Goal: Obtain resource: Obtain resource

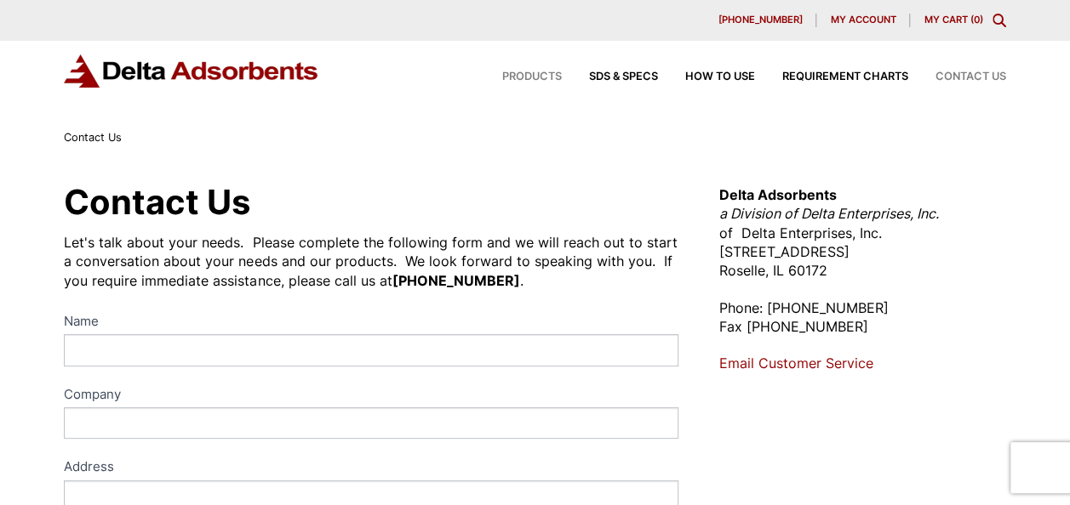
click at [533, 80] on span "Products" at bounding box center [532, 76] width 60 height 11
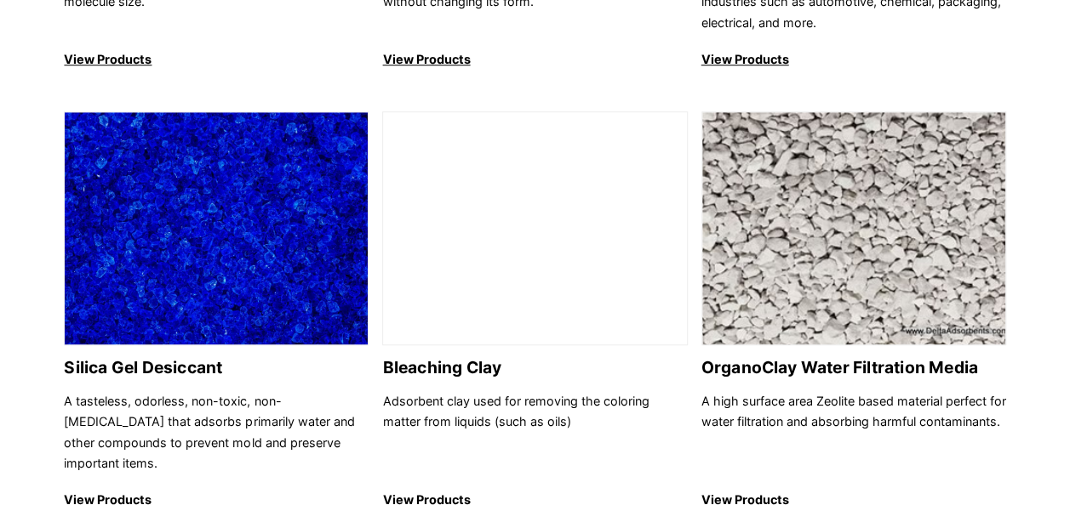
scroll to position [596, 0]
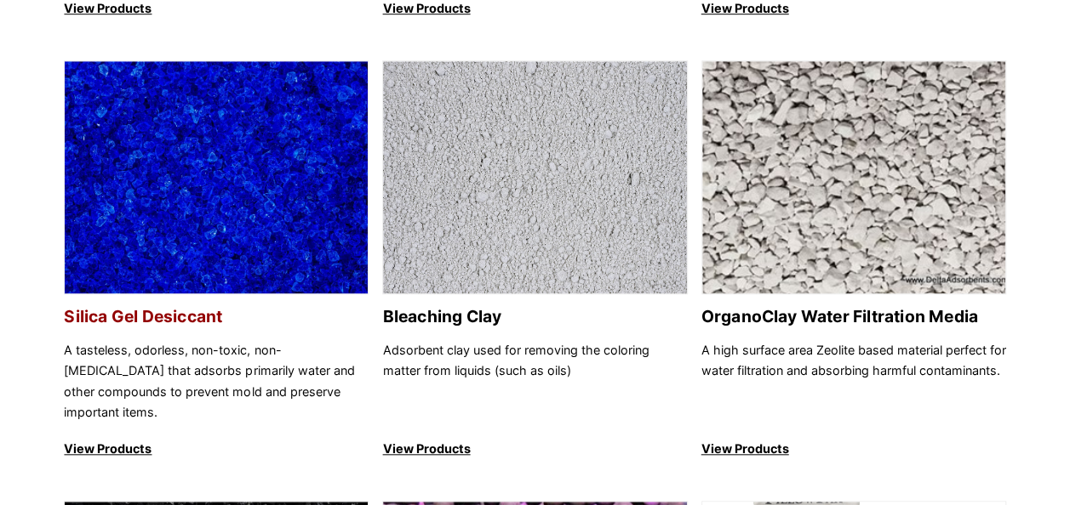
click at [196, 274] on img at bounding box center [216, 178] width 303 height 234
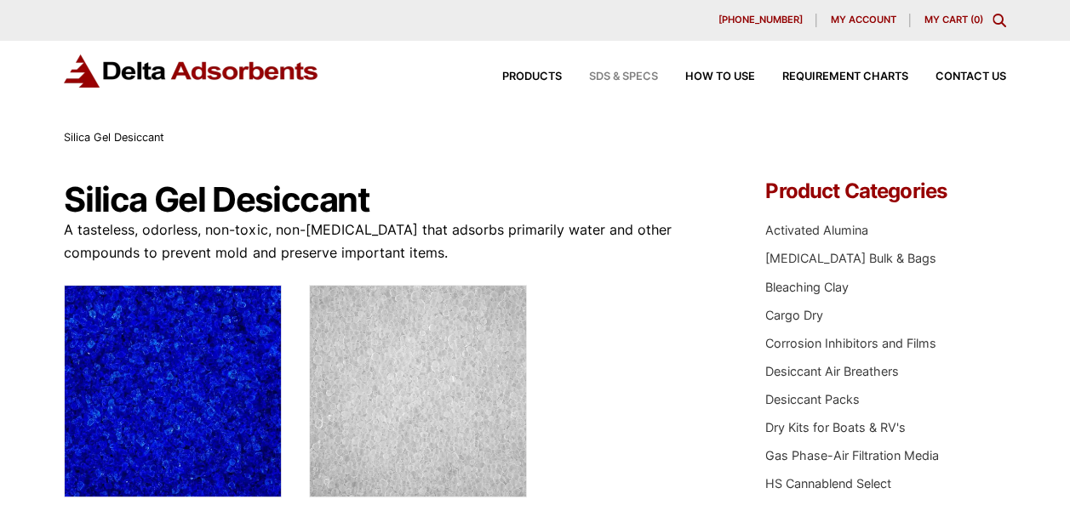
click at [626, 77] on span "SDS & SPECS" at bounding box center [623, 76] width 69 height 11
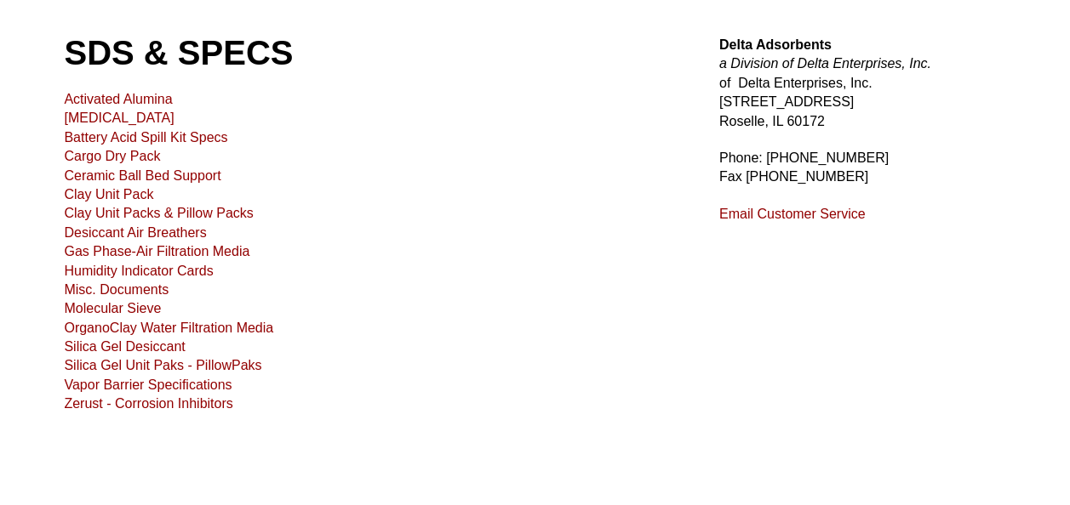
scroll to position [170, 0]
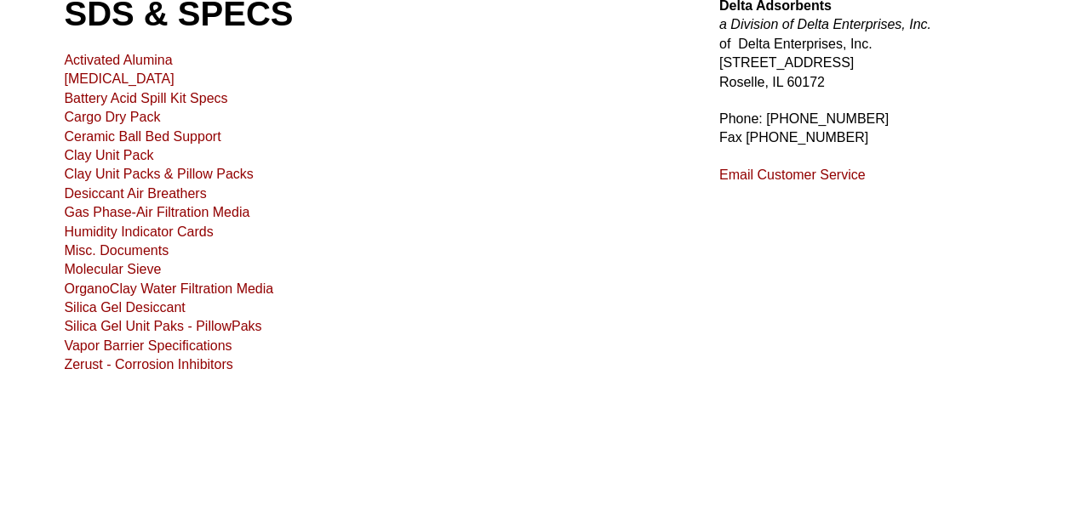
click at [88, 306] on link "Silica Gel Desiccant" at bounding box center [124, 307] width 121 height 14
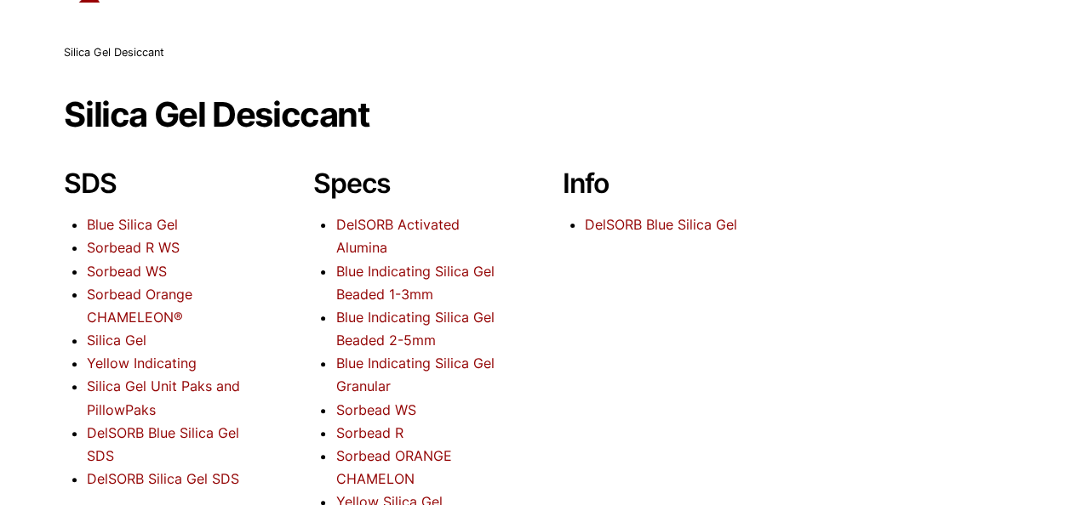
scroll to position [170, 0]
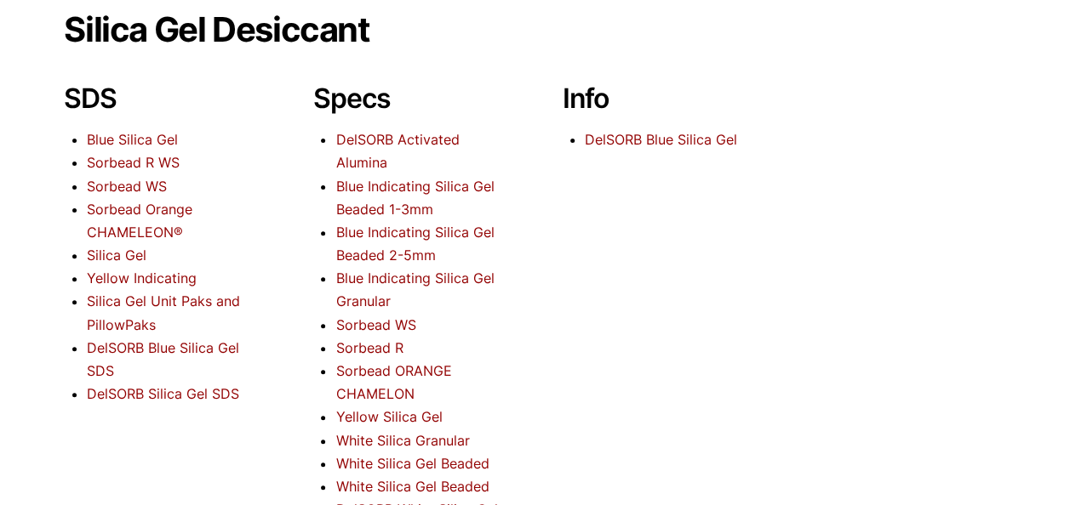
click at [140, 256] on link "Silica Gel" at bounding box center [117, 255] width 60 height 17
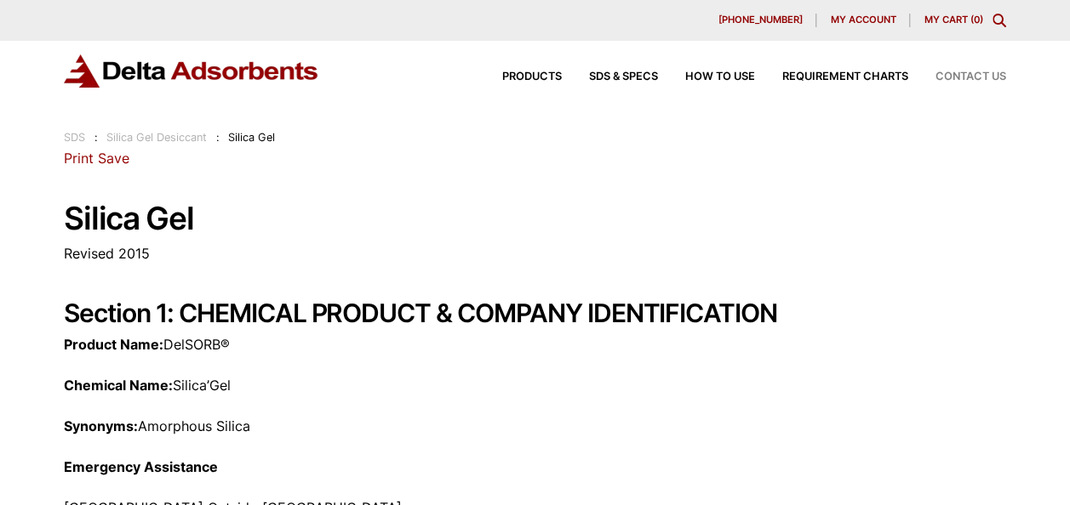
click at [961, 73] on span "Contact Us" at bounding box center [970, 76] width 71 height 11
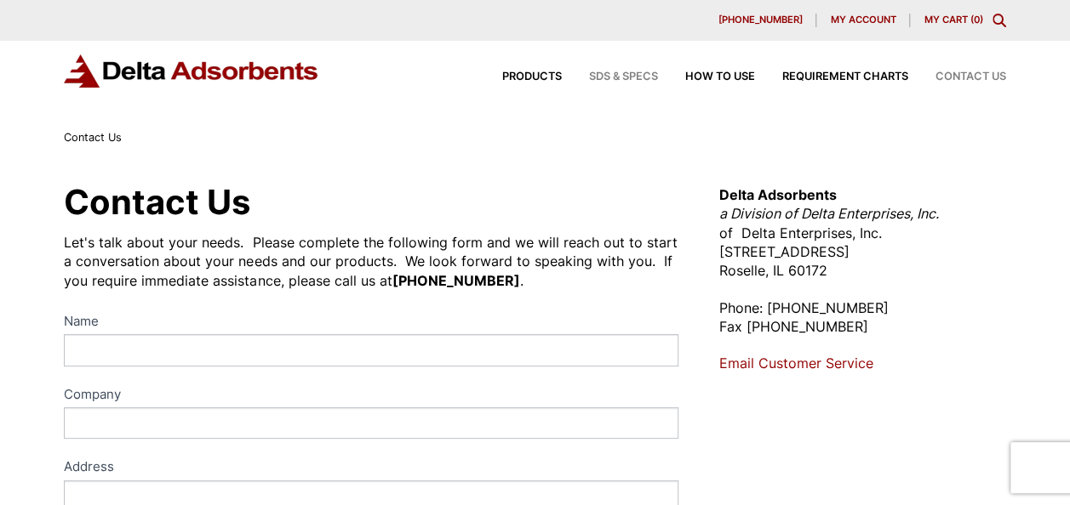
click at [625, 78] on span "SDS & SPECS" at bounding box center [623, 76] width 69 height 11
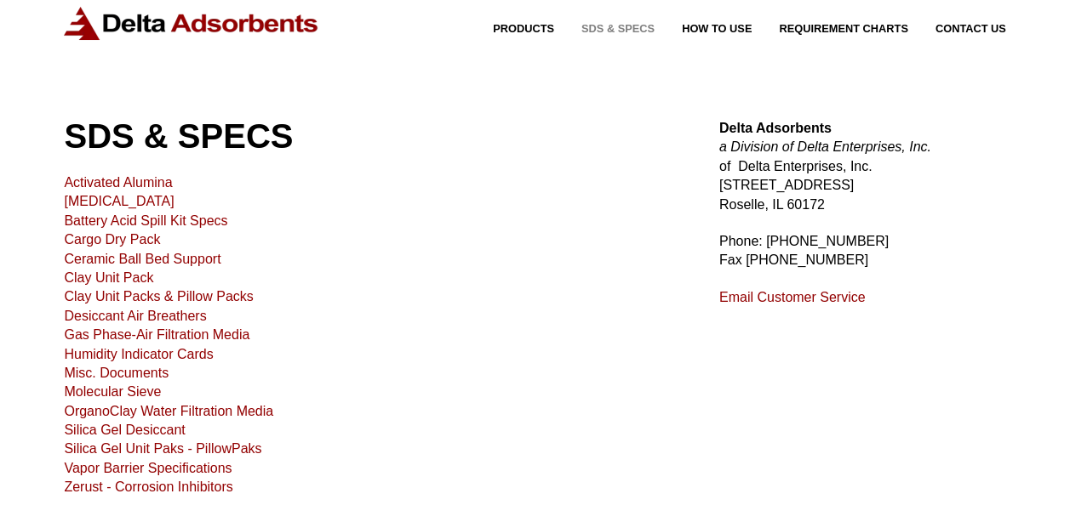
scroll to position [85, 0]
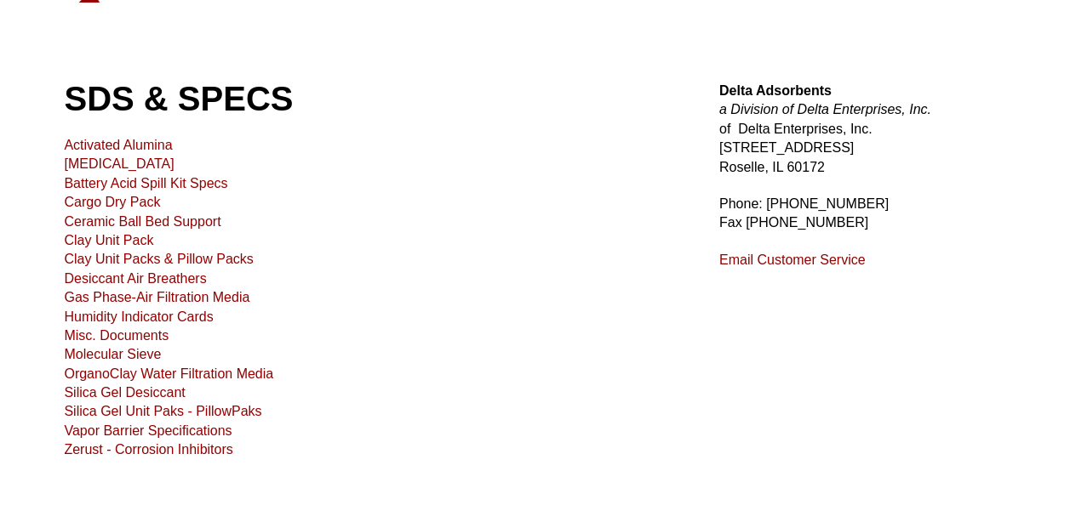
click at [107, 391] on link "Silica Gel Desiccant" at bounding box center [124, 392] width 121 height 14
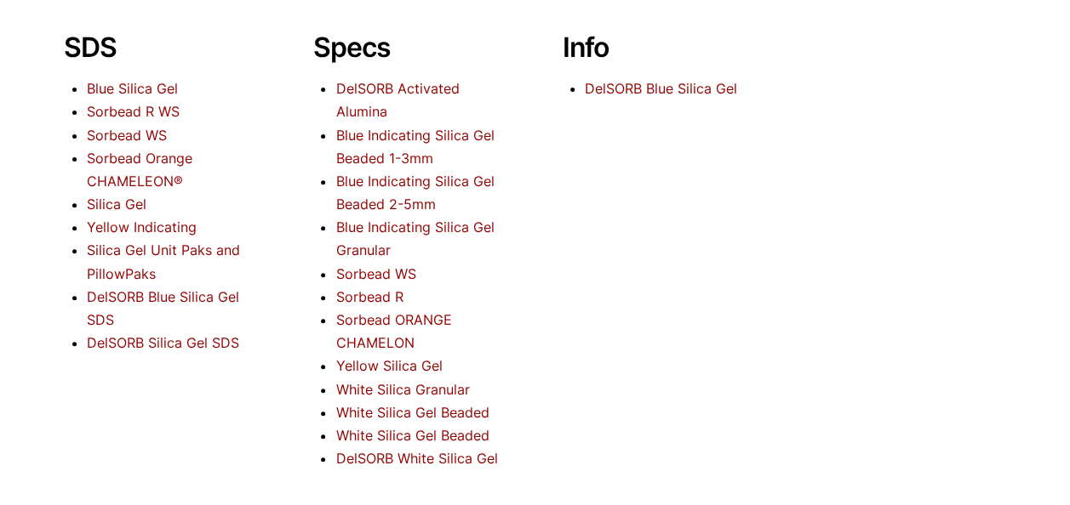
scroll to position [255, 0]
